Goal: Task Accomplishment & Management: Use online tool/utility

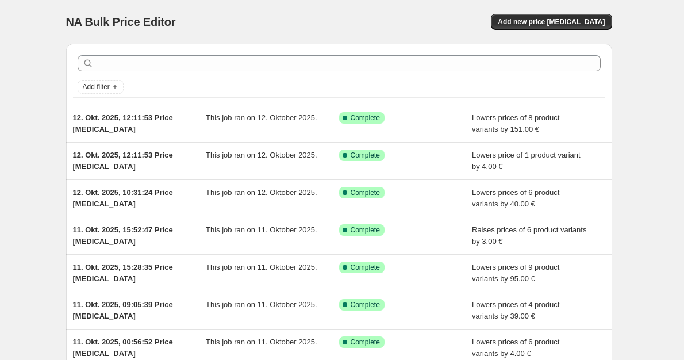
click at [592, 11] on div "NA Bulk Price Editor. This page is ready NA Bulk Price Editor Add new price cha…" at bounding box center [339, 22] width 546 height 44
click at [589, 18] on span "Add new price change job" at bounding box center [551, 21] width 107 height 9
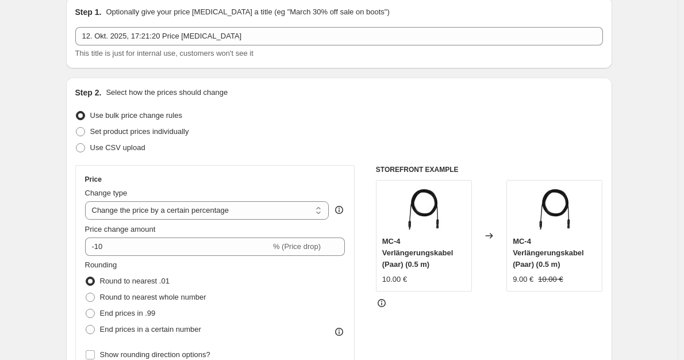
scroll to position [57, 0]
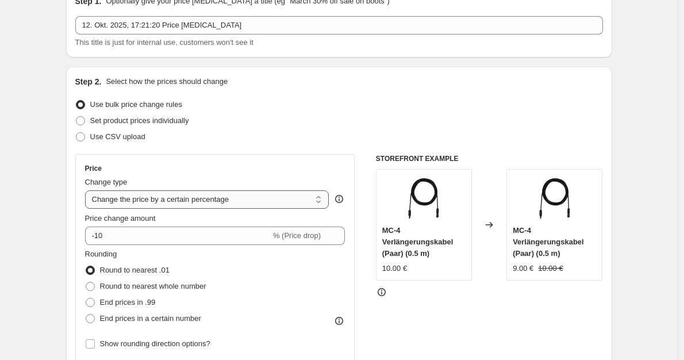
click at [254, 194] on select "Change the price to a certain amount Change the price by a certain amount Chang…" at bounding box center [207, 199] width 244 height 18
select select "by"
click at [87, 190] on select "Change the price to a certain amount Change the price by a certain amount Chang…" at bounding box center [207, 199] width 244 height 18
type input "-10.00"
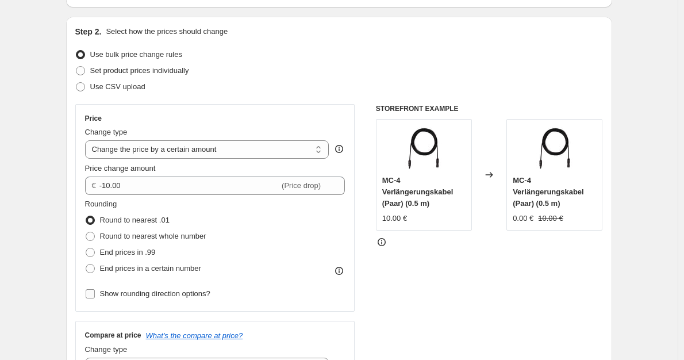
scroll to position [115, 0]
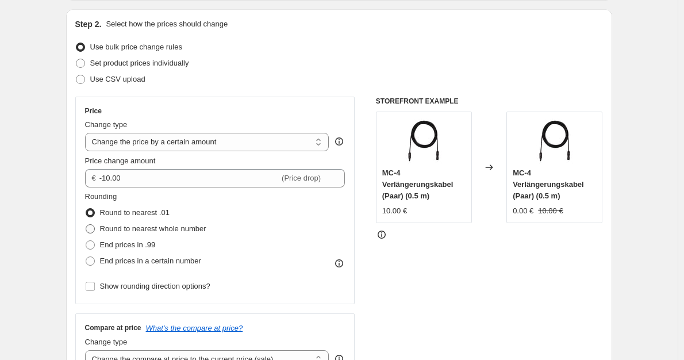
click at [191, 233] on span "Round to nearest whole number" at bounding box center [153, 228] width 106 height 11
click at [86, 225] on input "Round to nearest whole number" at bounding box center [86, 224] width 1 height 1
radio input "true"
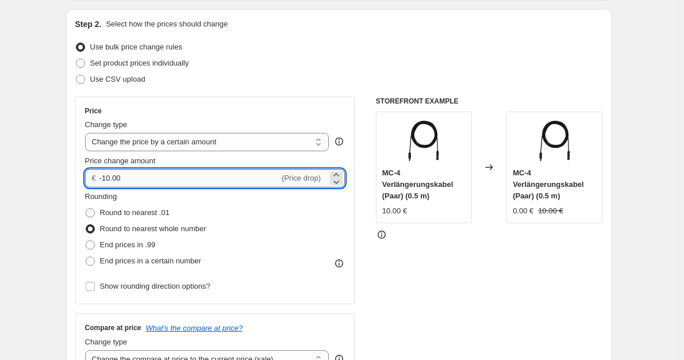
drag, startPoint x: 121, startPoint y: 180, endPoint x: 105, endPoint y: 178, distance: 16.2
click at [105, 178] on input "-10.00" at bounding box center [189, 178] width 180 height 18
type input "-60.00"
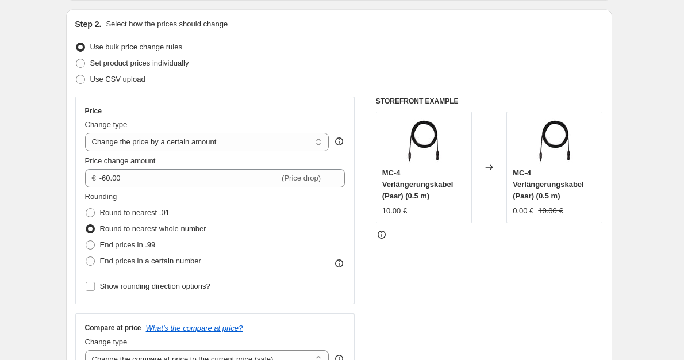
click at [455, 289] on div "STOREFRONT EXAMPLE MC-4 Verlängerungskabel (Paar) (0.5 m) 10.00 € Changed to MC…" at bounding box center [489, 238] width 227 height 282
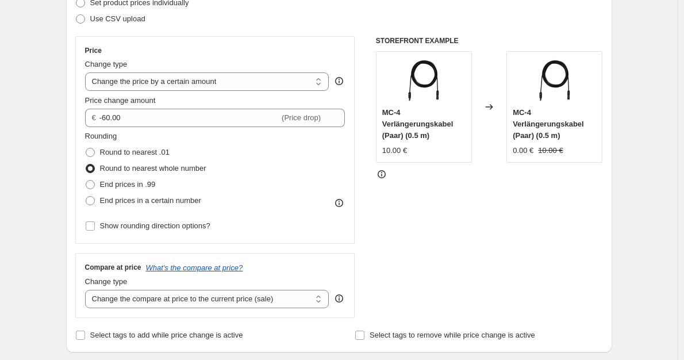
scroll to position [287, 0]
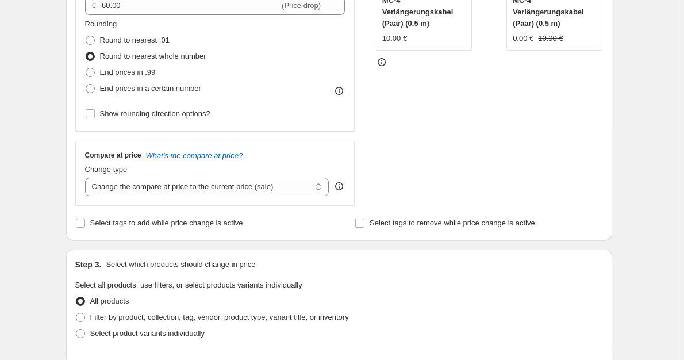
click at [264, 173] on div "Change type" at bounding box center [207, 169] width 244 height 11
click at [264, 183] on select "Change the compare at price to the current price (sale) Change the compare at p…" at bounding box center [207, 187] width 244 height 18
select select "no_change"
click at [87, 178] on select "Change the compare at price to the current price (sale) Change the compare at p…" at bounding box center [207, 187] width 244 height 18
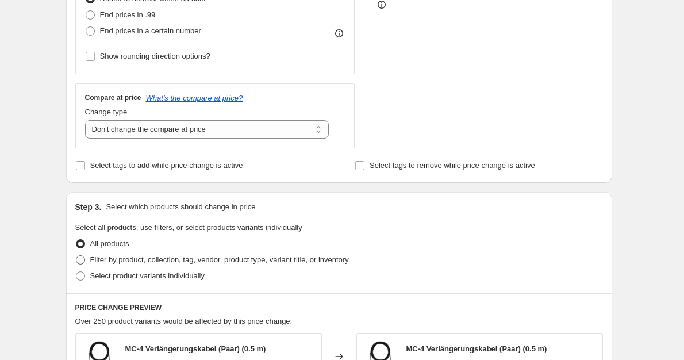
click at [234, 254] on label "Filter by product, collection, tag, vendor, product type, variant title, or inv…" at bounding box center [212, 260] width 274 height 16
click at [76, 255] on input "Filter by product, collection, tag, vendor, product type, variant title, or inv…" at bounding box center [76, 255] width 1 height 1
radio input "true"
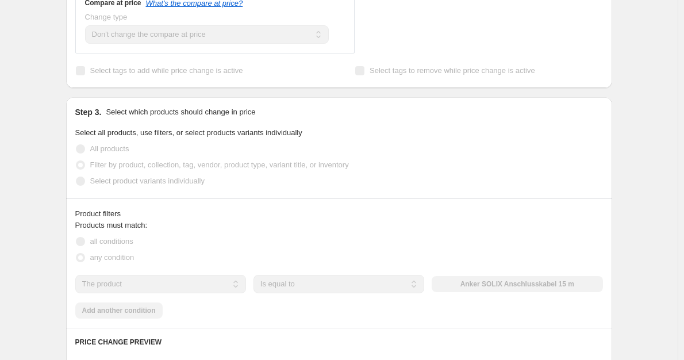
scroll to position [517, 0]
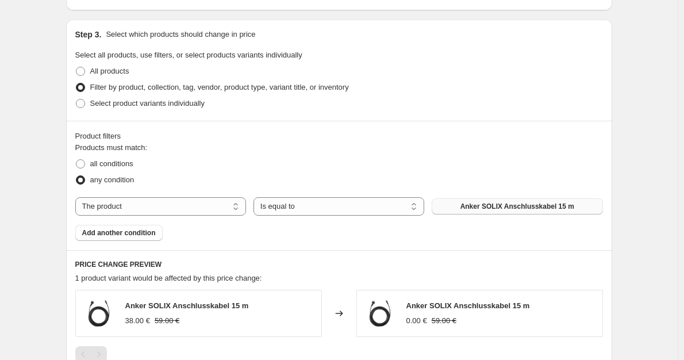
click at [494, 203] on span "Anker SOLIX Anschlusskabel 15 m" at bounding box center [518, 206] width 114 height 9
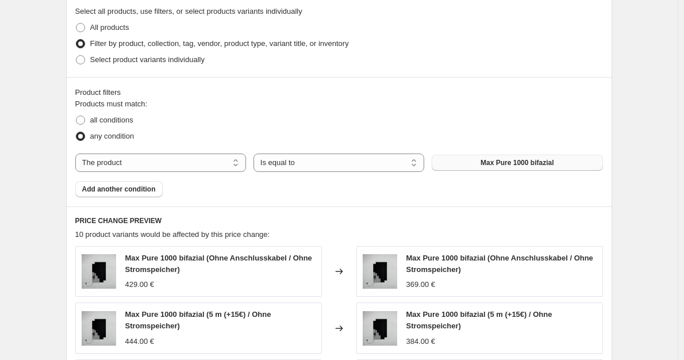
scroll to position [575, 0]
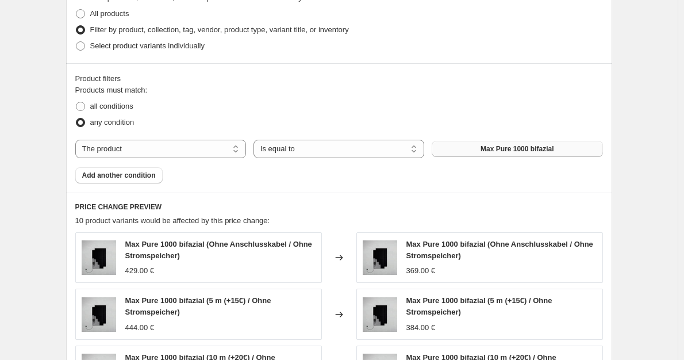
click at [108, 185] on div "Product filters Products must match: all conditions any condition The product T…" at bounding box center [339, 127] width 546 height 129
click at [118, 174] on span "Add another condition" at bounding box center [119, 175] width 74 height 9
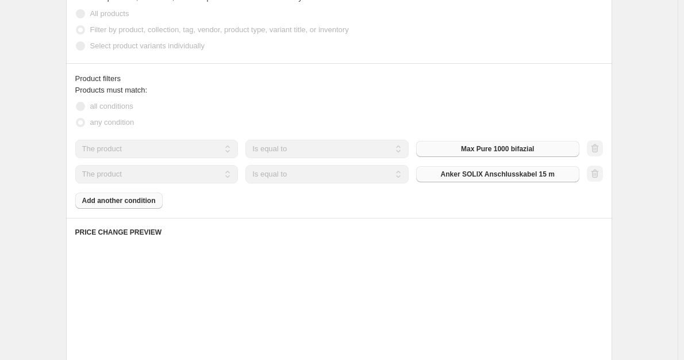
click at [511, 180] on button "Anker SOLIX Anschlusskabel 15 m" at bounding box center [497, 174] width 163 height 16
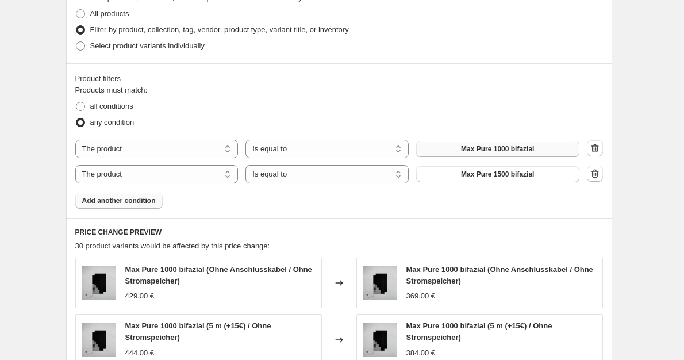
click at [125, 209] on button "Add another condition" at bounding box center [118, 201] width 87 height 16
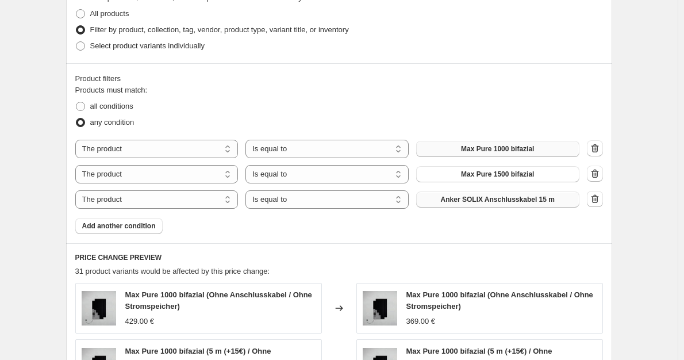
click at [491, 202] on span "Anker SOLIX Anschlusskabel 15 m" at bounding box center [498, 199] width 114 height 9
click at [608, 201] on div "Product filters Products must match: all conditions any condition The product T…" at bounding box center [339, 153] width 546 height 180
click at [599, 201] on icon "button" at bounding box center [594, 198] width 7 height 9
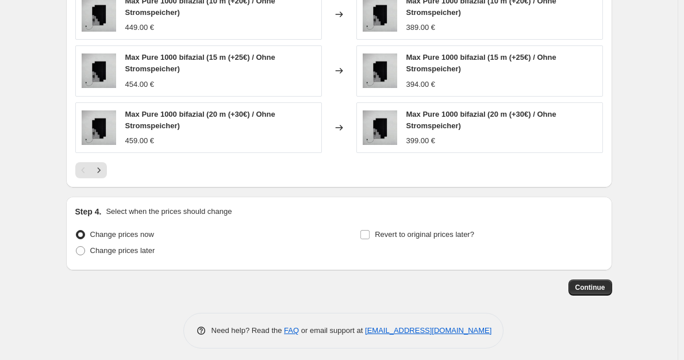
scroll to position [963, 0]
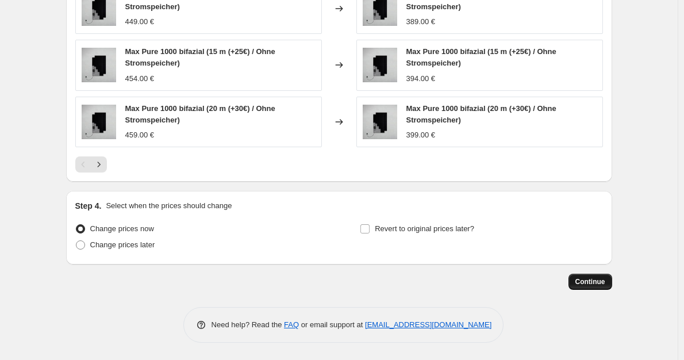
click at [597, 282] on span "Continue" at bounding box center [591, 281] width 30 height 9
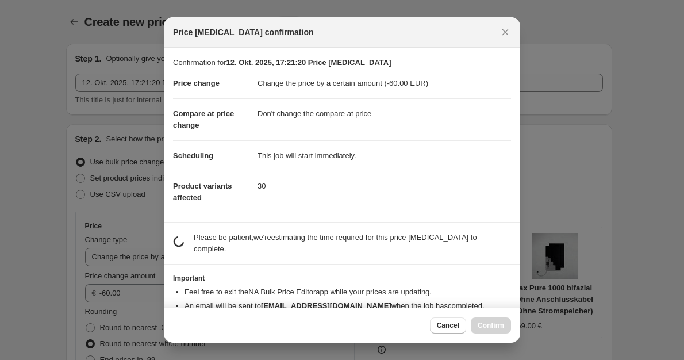
scroll to position [0, 0]
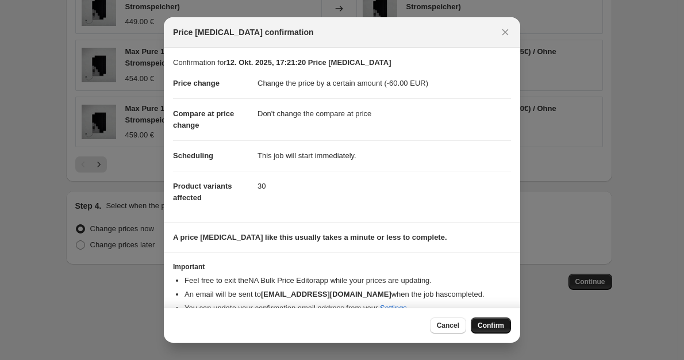
click at [491, 328] on span "Confirm" at bounding box center [491, 325] width 26 height 9
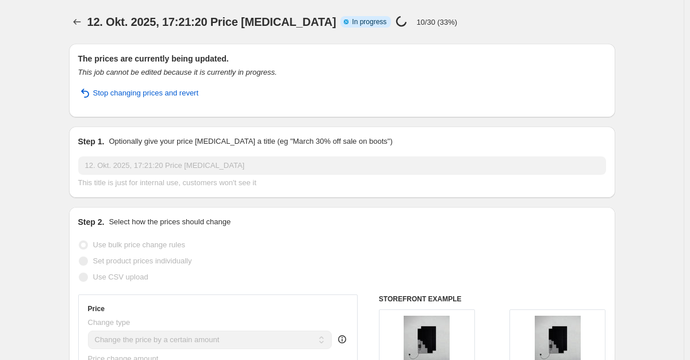
select select "by"
select select "no_change"
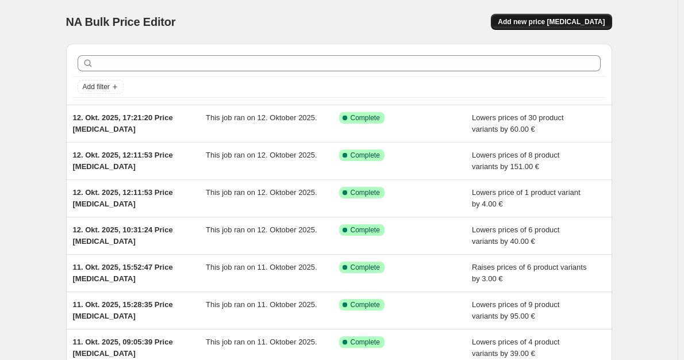
click at [553, 19] on span "Add new price change job" at bounding box center [551, 21] width 107 height 9
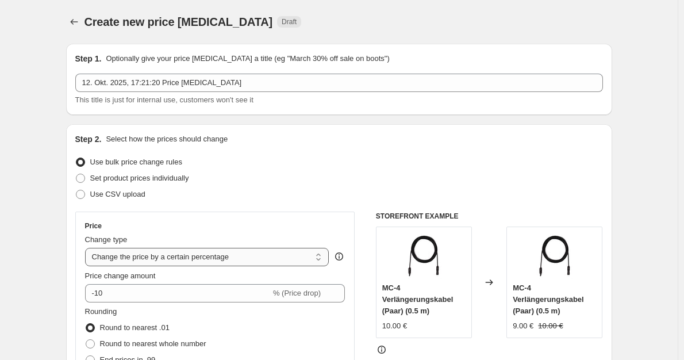
click at [229, 257] on select "Change the price to a certain amount Change the price by a certain amount Chang…" at bounding box center [207, 257] width 244 height 18
select select "by"
click at [87, 248] on select "Change the price to a certain amount Change the price by a certain amount Chang…" at bounding box center [207, 257] width 244 height 18
type input "-10.00"
click at [149, 341] on span "Round to nearest whole number" at bounding box center [153, 343] width 106 height 9
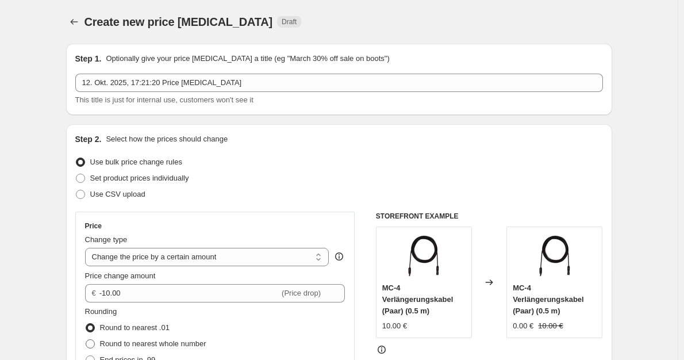
click at [86, 340] on input "Round to nearest whole number" at bounding box center [86, 339] width 1 height 1
radio input "true"
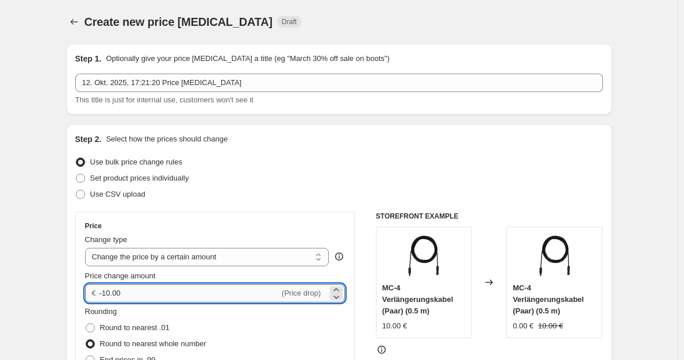
drag, startPoint x: 112, startPoint y: 294, endPoint x: 105, endPoint y: 295, distance: 6.9
click at [105, 295] on input "-10.00" at bounding box center [189, 293] width 180 height 18
type input "-30.00"
click at [561, 164] on div "Use bulk price change rules" at bounding box center [339, 162] width 528 height 16
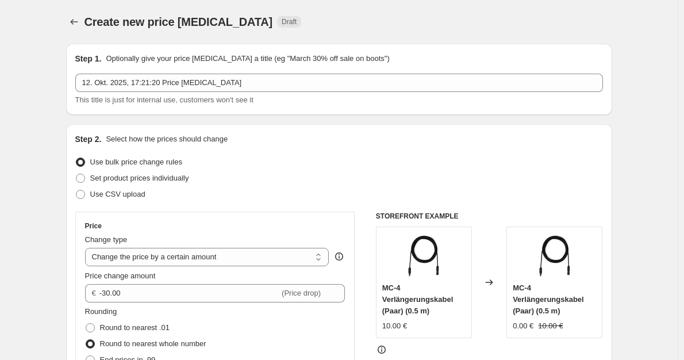
scroll to position [345, 0]
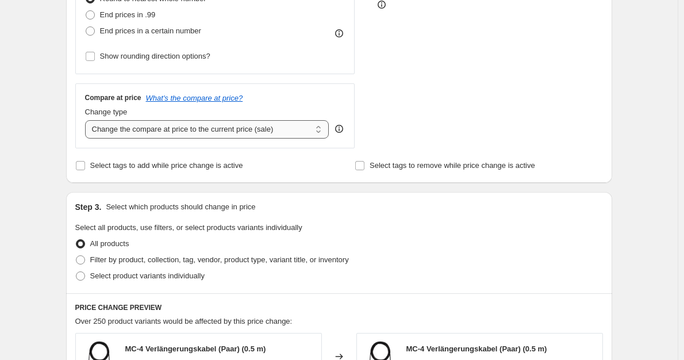
click at [254, 136] on select "Change the compare at price to the current price (sale) Change the compare at p…" at bounding box center [207, 129] width 244 height 18
select select "no_change"
click at [87, 121] on select "Change the compare at price to the current price (sale) Change the compare at p…" at bounding box center [207, 129] width 244 height 18
click at [195, 264] on span "Filter by product, collection, tag, vendor, product type, variant title, or inv…" at bounding box center [219, 259] width 259 height 9
click at [76, 256] on input "Filter by product, collection, tag, vendor, product type, variant title, or inv…" at bounding box center [76, 255] width 1 height 1
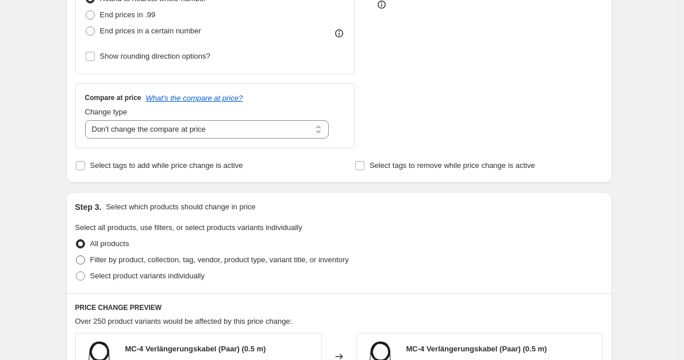
radio input "true"
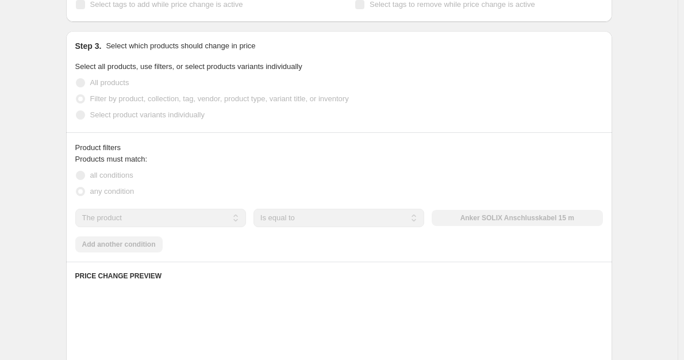
scroll to position [517, 0]
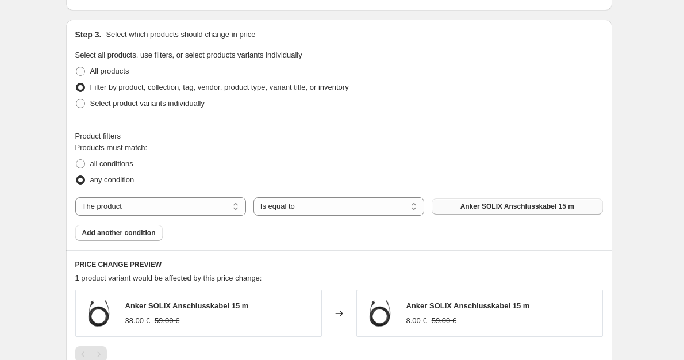
click at [492, 206] on span "Anker SOLIX Anschlusskabel 15 m" at bounding box center [518, 206] width 114 height 9
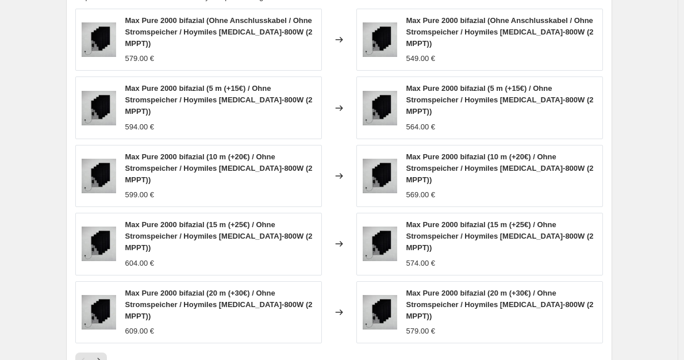
scroll to position [920, 0]
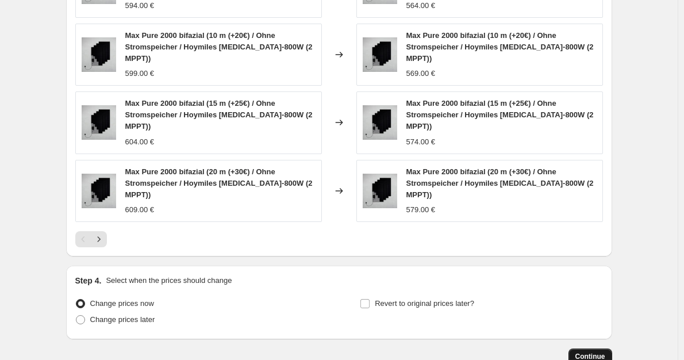
click at [587, 348] on button "Continue" at bounding box center [591, 356] width 44 height 16
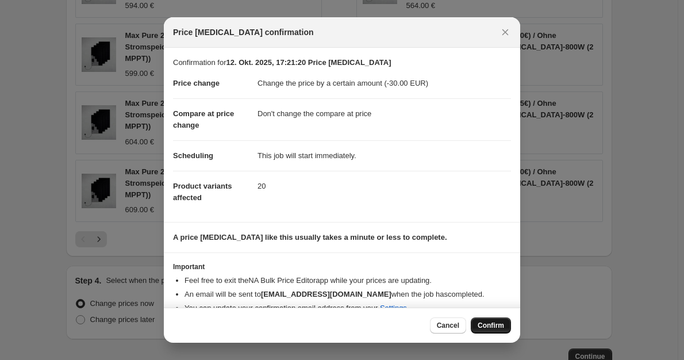
click at [498, 331] on button "Confirm" at bounding box center [491, 325] width 40 height 16
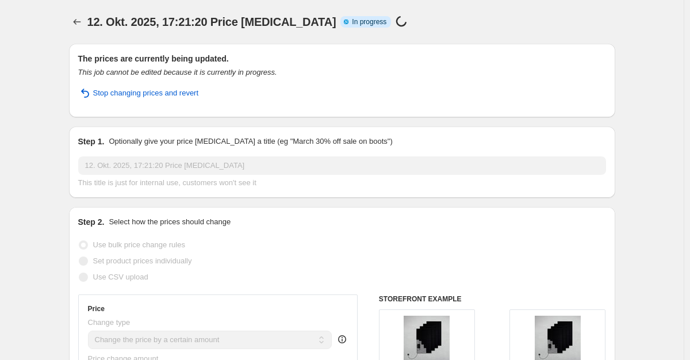
select select "by"
select select "no_change"
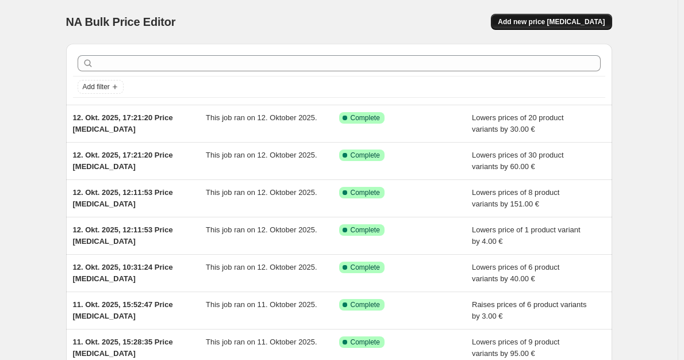
click at [531, 21] on span "Add new price change job" at bounding box center [551, 21] width 107 height 9
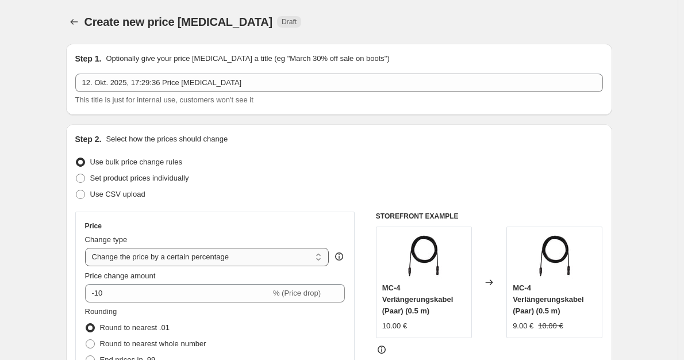
click at [229, 250] on select "Change the price to a certain amount Change the price by a certain amount Chang…" at bounding box center [207, 257] width 244 height 18
select select "by"
click at [87, 248] on select "Change the price to a certain amount Change the price by a certain amount Chang…" at bounding box center [207, 257] width 244 height 18
type input "-10.00"
click at [177, 343] on span "Round to nearest whole number" at bounding box center [153, 343] width 106 height 9
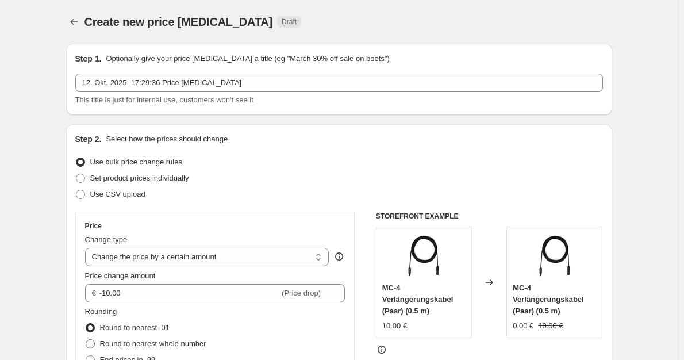
click at [86, 340] on input "Round to nearest whole number" at bounding box center [86, 339] width 1 height 1
radio input "true"
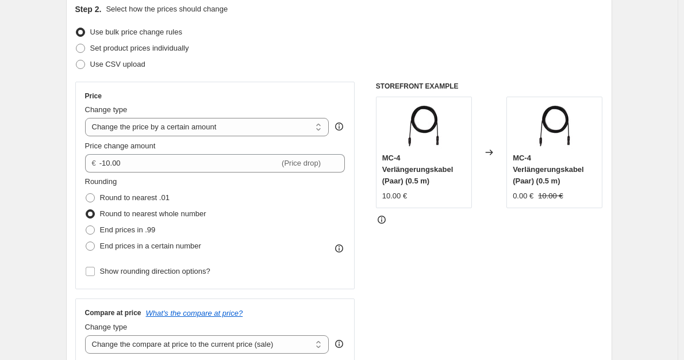
scroll to position [230, 0]
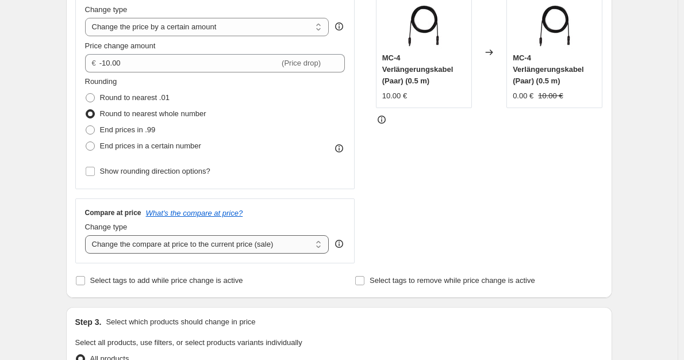
click at [251, 251] on select "Change the compare at price to the current price (sale) Change the compare at p…" at bounding box center [207, 244] width 244 height 18
select select "no_change"
click at [87, 236] on select "Change the compare at price to the current price (sale) Change the compare at p…" at bounding box center [207, 244] width 244 height 18
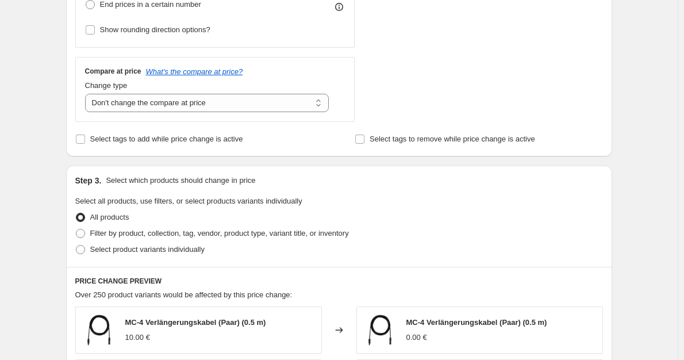
scroll to position [402, 0]
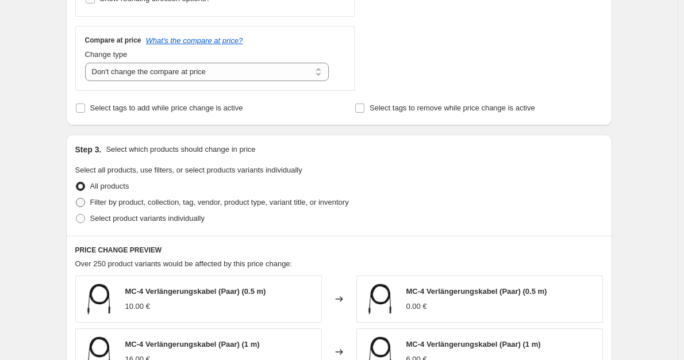
click at [235, 206] on span "Filter by product, collection, tag, vendor, product type, variant title, or inv…" at bounding box center [219, 202] width 259 height 9
click at [76, 198] on input "Filter by product, collection, tag, vendor, product type, variant title, or inv…" at bounding box center [76, 198] width 1 height 1
radio input "true"
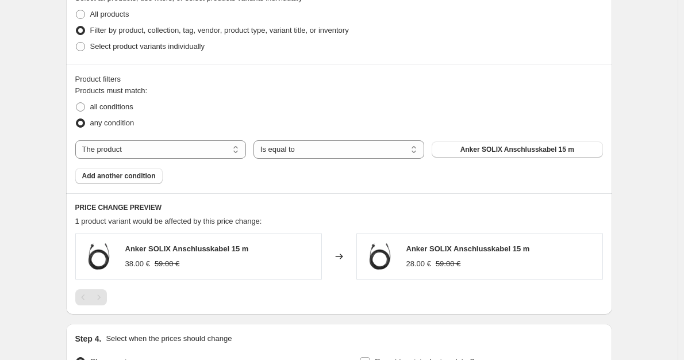
scroll to position [575, 0]
click at [524, 151] on span "Anker SOLIX Anschlusskabel 15 m" at bounding box center [518, 148] width 114 height 9
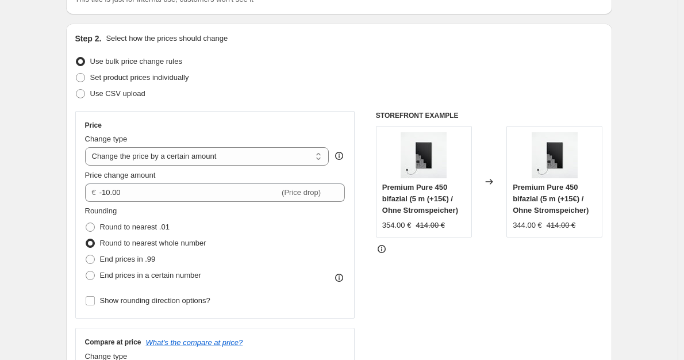
scroll to position [0, 0]
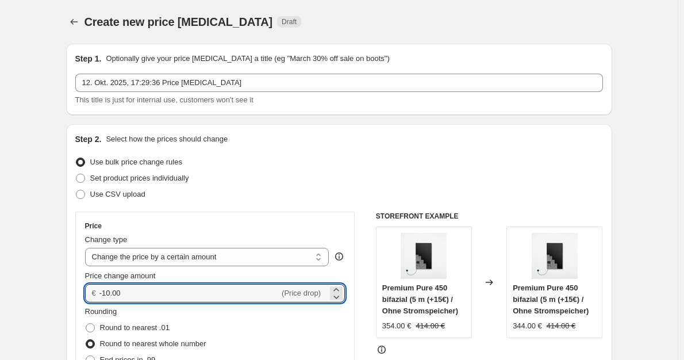
drag, startPoint x: 145, startPoint y: 295, endPoint x: 109, endPoint y: 282, distance: 38.6
click at [90, 294] on div "€ -10.00 (Price drop)" at bounding box center [215, 293] width 260 height 18
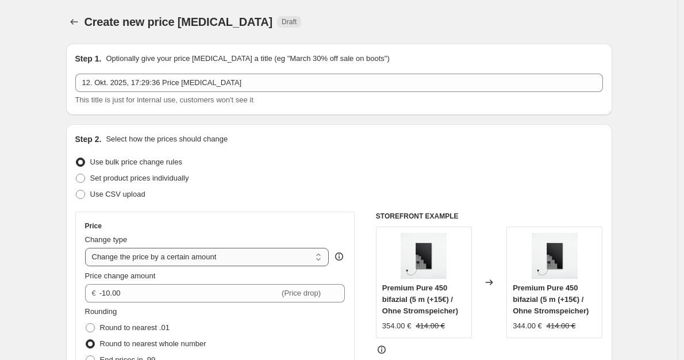
click at [170, 261] on select "Change the price to a certain amount Change the price by a certain amount Chang…" at bounding box center [207, 257] width 244 height 18
select select "no_change"
click at [87, 248] on select "Change the price to a certain amount Change the price by a certain amount Chang…" at bounding box center [207, 257] width 244 height 18
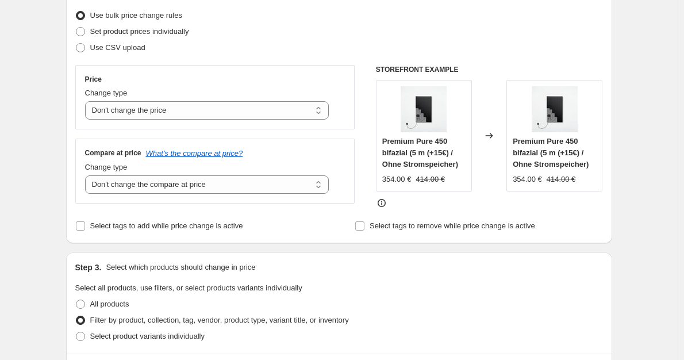
scroll to position [115, 0]
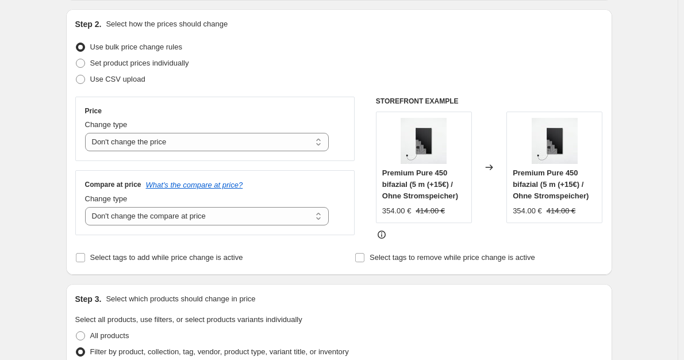
click at [204, 227] on div "Compare at price What's the compare at price? Change type Change the compare at…" at bounding box center [215, 202] width 280 height 64
click at [205, 222] on select "Change the compare at price to the current price (sale) Change the compare at p…" at bounding box center [207, 216] width 244 height 18
select select "remove"
click at [87, 208] on select "Change the compare at price to the current price (sale) Change the compare at p…" at bounding box center [207, 216] width 244 height 18
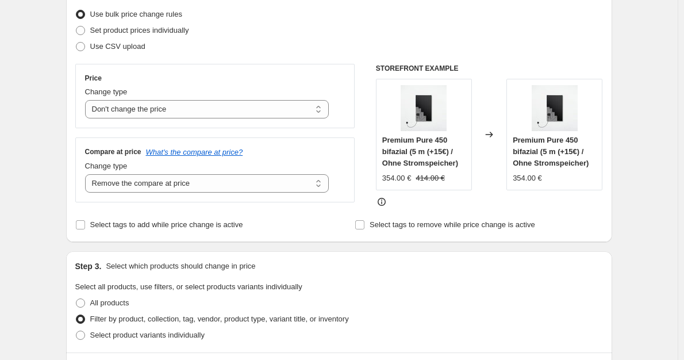
scroll to position [0, 0]
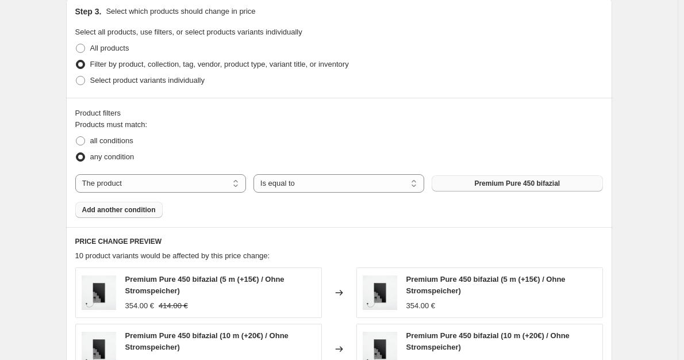
click at [133, 217] on button "Add another condition" at bounding box center [118, 210] width 87 height 16
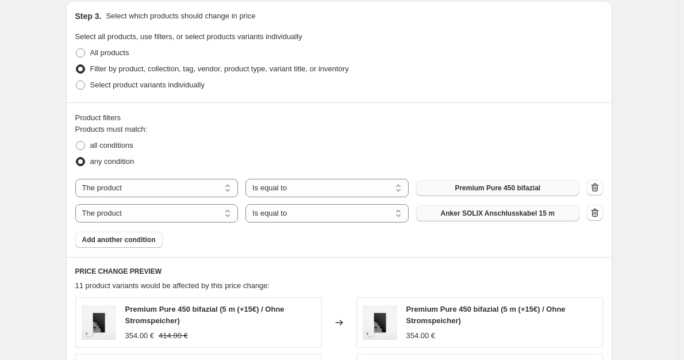
scroll to position [402, 0]
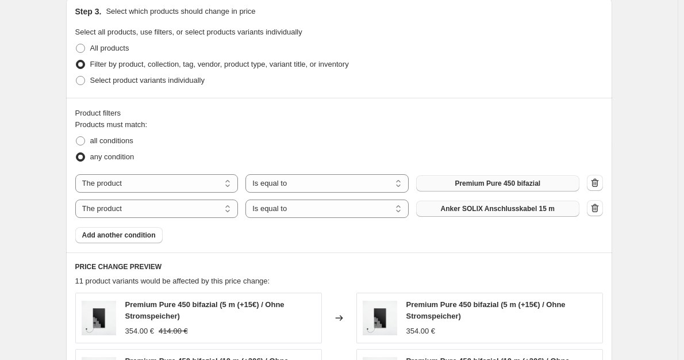
click at [496, 214] on button "Anker SOLIX Anschlusskabel 15 m" at bounding box center [497, 209] width 163 height 16
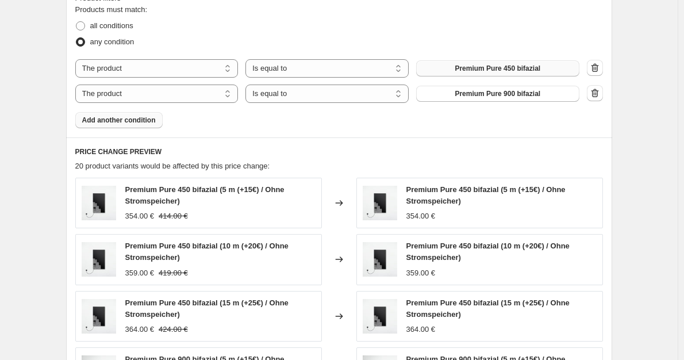
click at [156, 127] on button "Add another condition" at bounding box center [118, 120] width 87 height 16
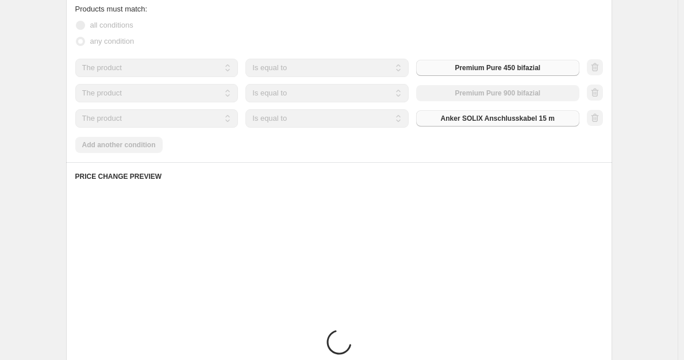
scroll to position [517, 0]
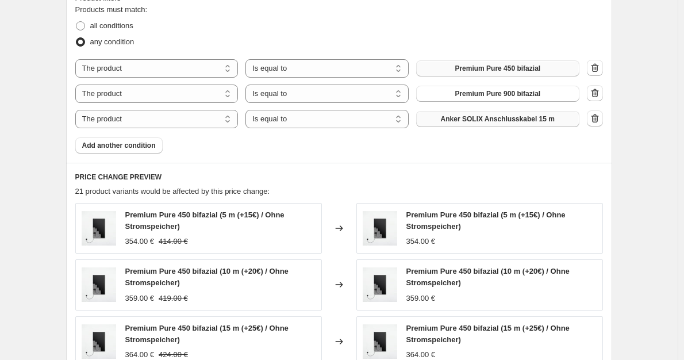
click at [465, 119] on span "Anker SOLIX Anschlusskabel 15 m" at bounding box center [498, 118] width 114 height 9
click at [134, 145] on span "Add another condition" at bounding box center [119, 145] width 74 height 9
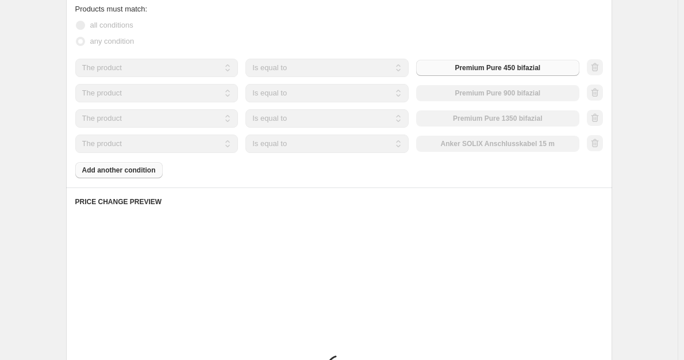
click at [489, 148] on div "The product The product's collection The product's tag The product's vendor The…" at bounding box center [327, 144] width 504 height 18
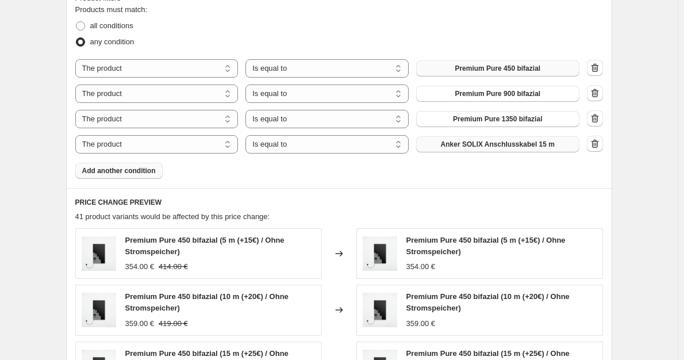
click at [489, 145] on span "Anker SOLIX Anschlusskabel 15 m" at bounding box center [498, 144] width 114 height 9
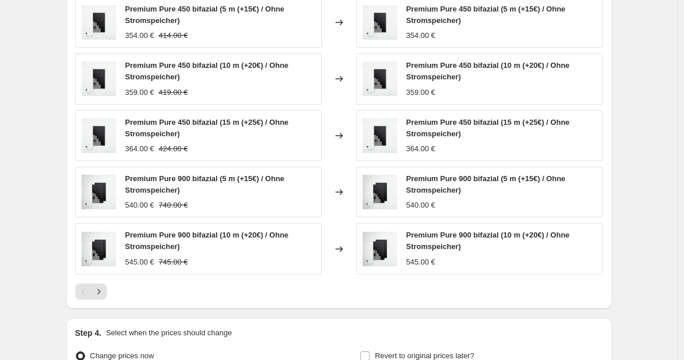
scroll to position [805, 0]
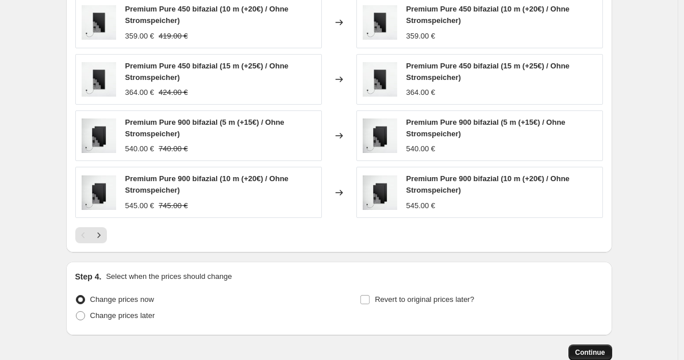
click at [596, 348] on span "Continue" at bounding box center [591, 352] width 30 height 9
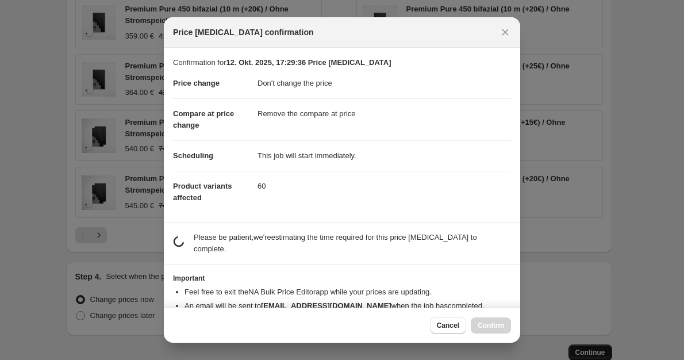
scroll to position [0, 0]
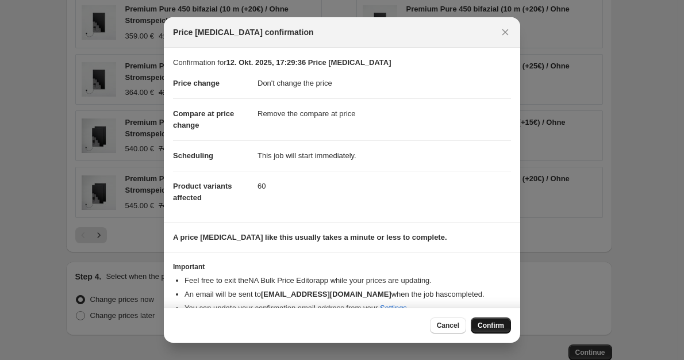
click at [488, 324] on span "Confirm" at bounding box center [491, 325] width 26 height 9
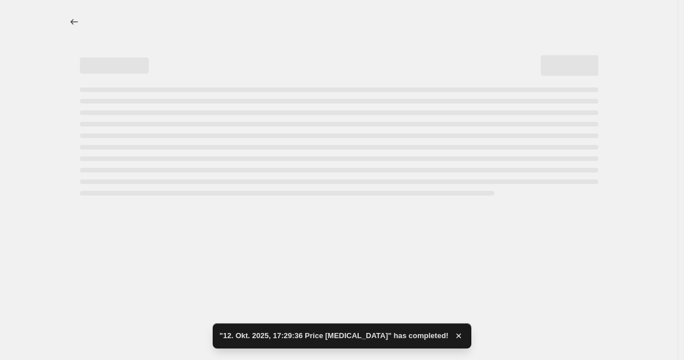
select select "no_change"
select select "remove"
